Goal: Information Seeking & Learning: Check status

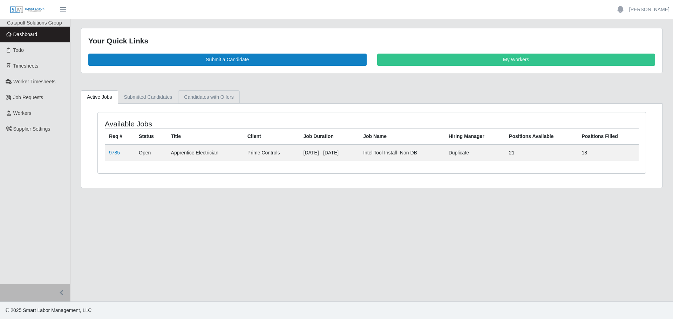
click at [205, 96] on link "Candidates with Offers" at bounding box center [208, 97] width 61 height 14
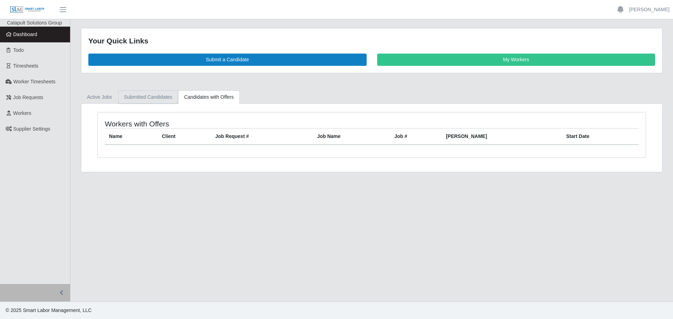
click at [152, 99] on link "Submitted Candidates" at bounding box center [148, 97] width 60 height 14
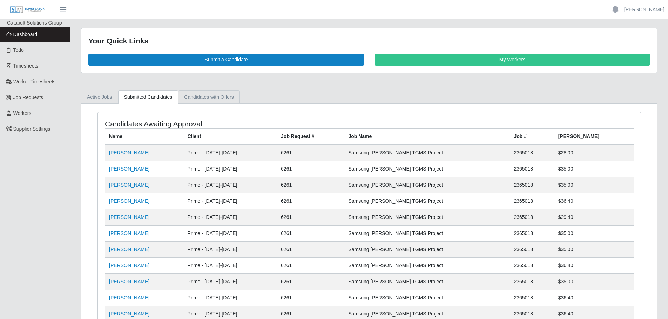
click at [210, 91] on link "Candidates with Offers" at bounding box center [208, 97] width 61 height 14
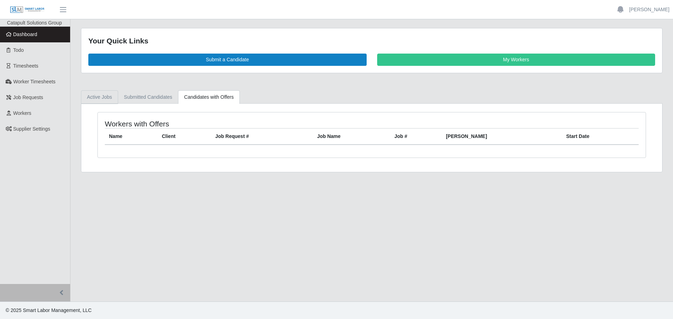
click at [95, 102] on link "Active Jobs" at bounding box center [99, 97] width 37 height 14
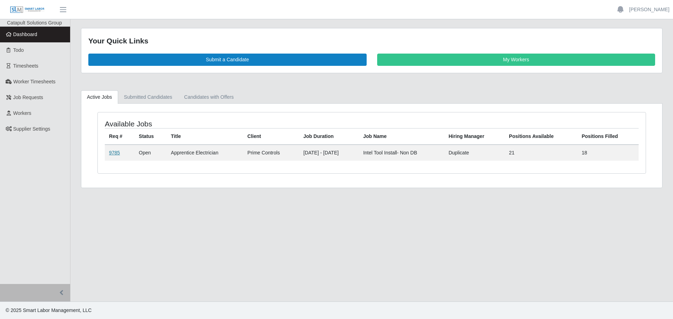
click at [117, 151] on link "9785" at bounding box center [114, 153] width 11 height 6
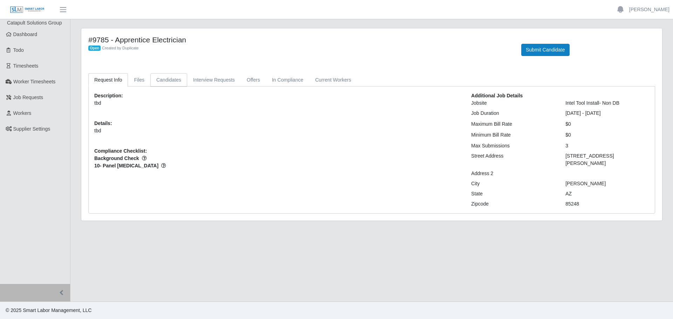
click at [167, 78] on link "Candidates" at bounding box center [168, 80] width 37 height 14
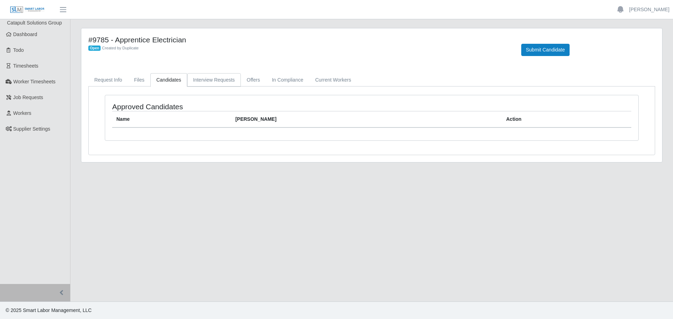
click at [215, 77] on link "Interview Requests" at bounding box center [214, 80] width 54 height 14
click at [255, 77] on link "Offers" at bounding box center [253, 80] width 25 height 14
click at [280, 85] on link "In Compliance" at bounding box center [287, 80] width 43 height 14
